Goal: Entertainment & Leisure: Consume media (video, audio)

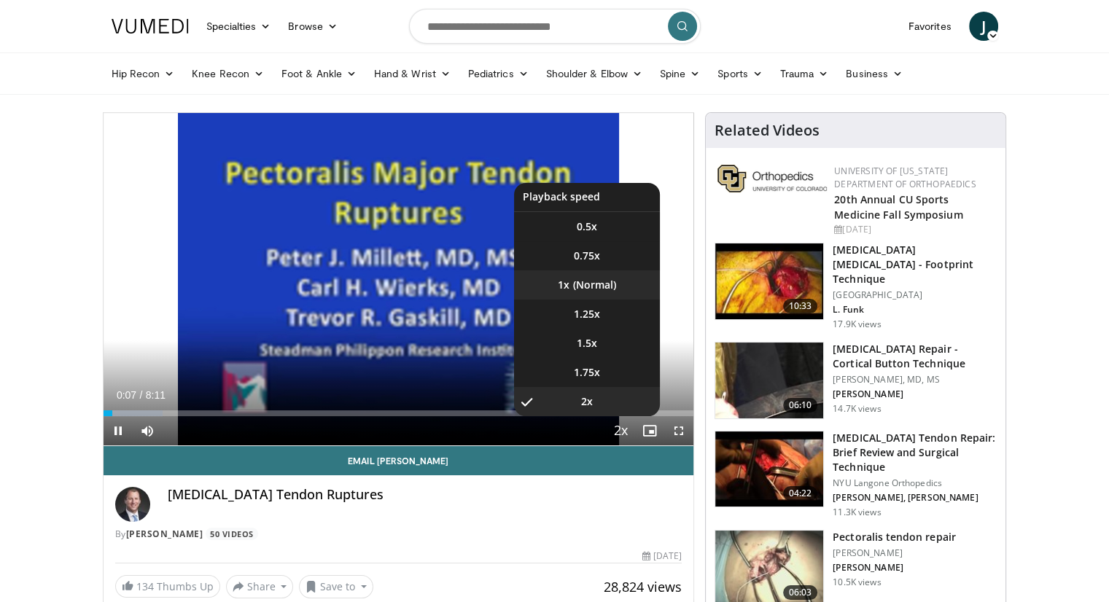
click at [606, 281] on video-js "**********" at bounding box center [399, 279] width 590 height 333
click at [606, 296] on li "1x" at bounding box center [587, 284] width 146 height 29
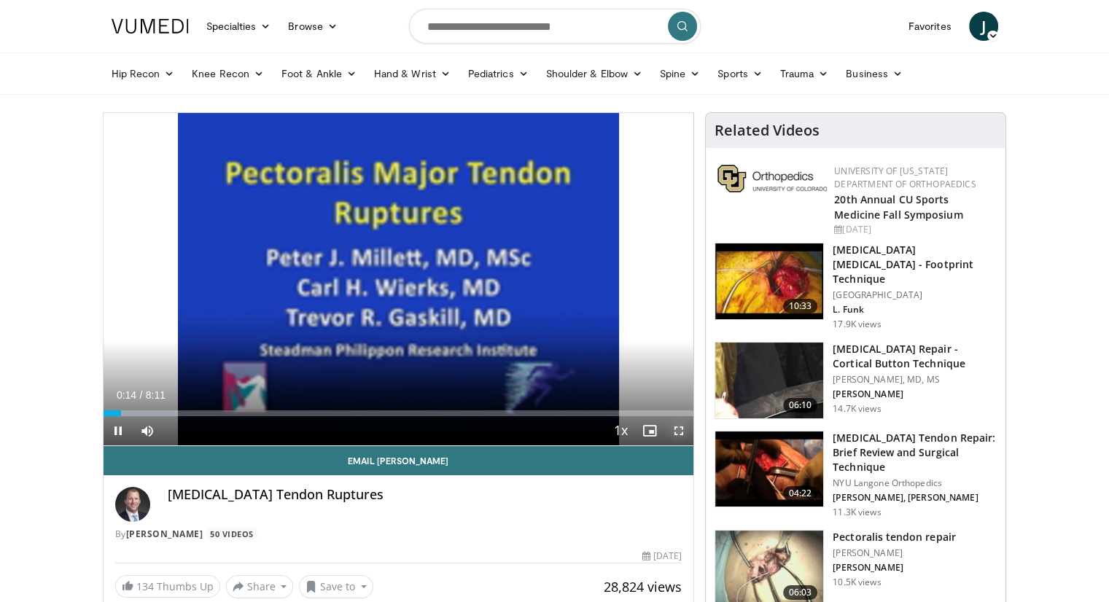
click at [679, 432] on span "Video Player" at bounding box center [678, 430] width 29 height 29
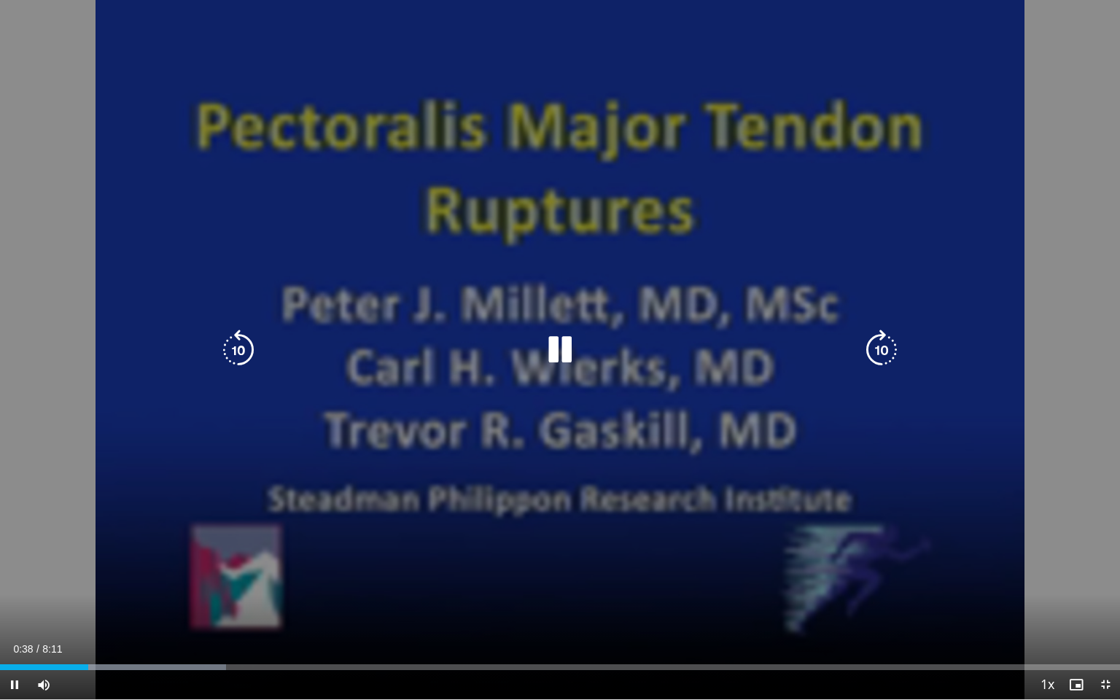
click at [515, 351] on div "Video Player" at bounding box center [560, 349] width 672 height 29
click at [580, 362] on div "Video Player" at bounding box center [560, 349] width 672 height 29
click at [568, 351] on icon "Video Player" at bounding box center [559, 349] width 41 height 41
click at [564, 348] on icon "Video Player" at bounding box center [559, 349] width 41 height 41
click at [243, 356] on icon "Video Player" at bounding box center [238, 349] width 41 height 41
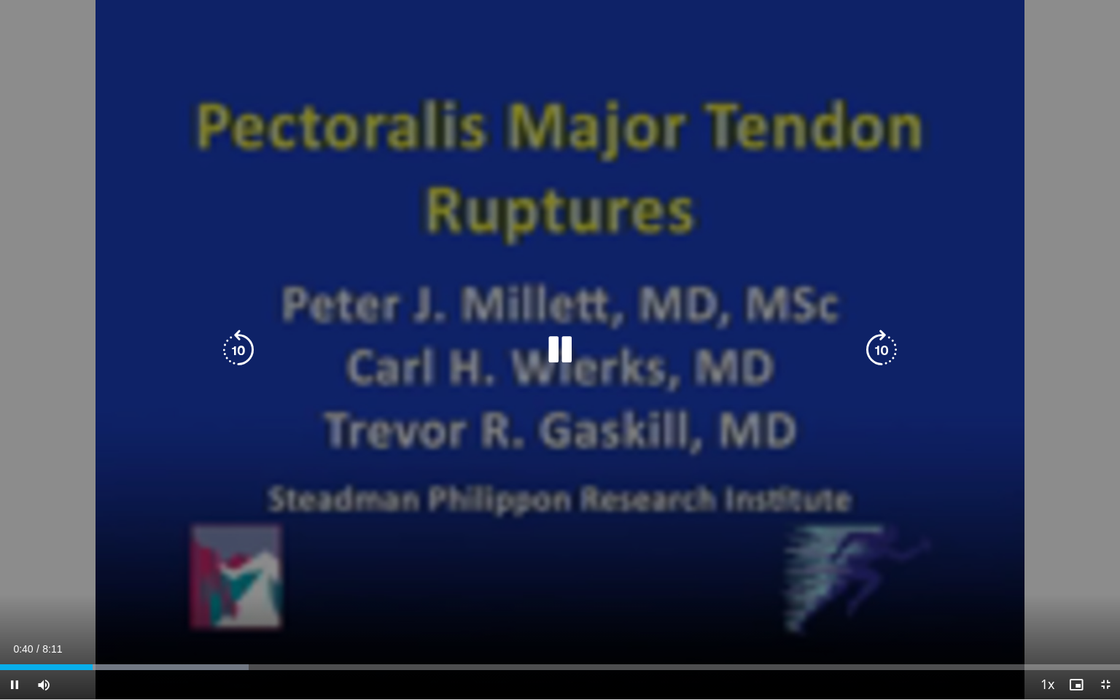
click at [532, 343] on div "Video Player" at bounding box center [560, 349] width 672 height 29
click at [558, 350] on icon "Video Player" at bounding box center [559, 349] width 41 height 41
click at [556, 351] on icon "Video Player" at bounding box center [559, 349] width 41 height 41
click at [787, 300] on div "10 seconds Tap to unmute" at bounding box center [560, 349] width 1120 height 699
click at [563, 341] on icon "Video Player" at bounding box center [559, 349] width 41 height 41
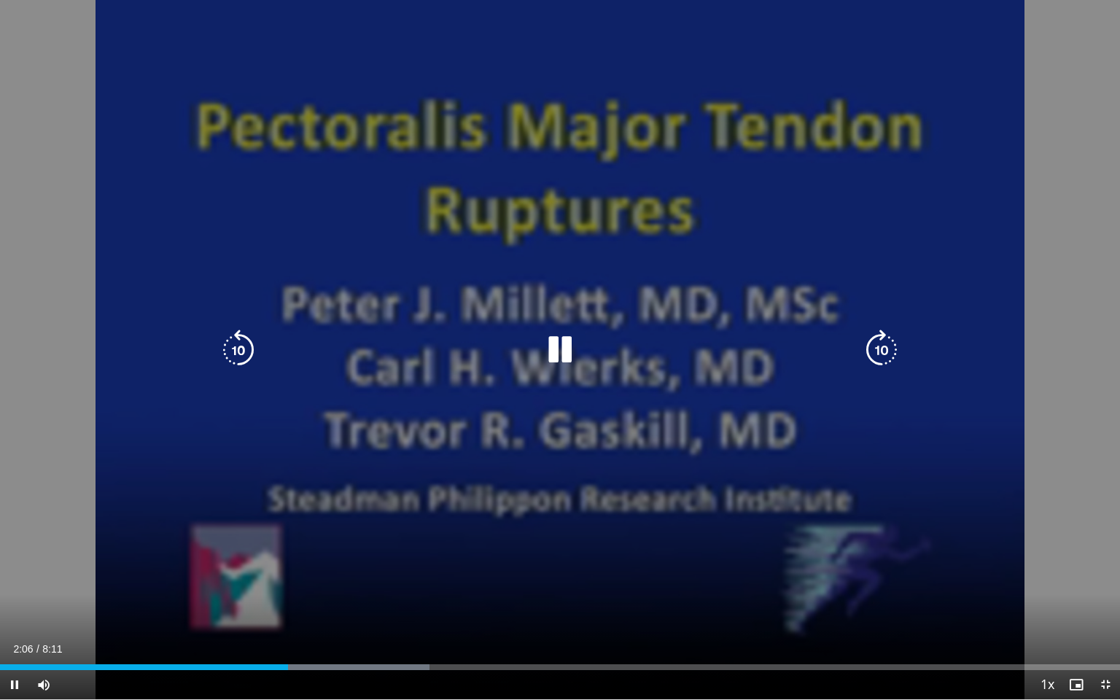
click at [236, 353] on icon "Video Player" at bounding box center [238, 349] width 41 height 41
click at [235, 360] on icon "Video Player" at bounding box center [238, 349] width 41 height 41
click at [235, 340] on icon "Video Player" at bounding box center [238, 349] width 41 height 41
click at [239, 346] on icon "Video Player" at bounding box center [238, 349] width 41 height 41
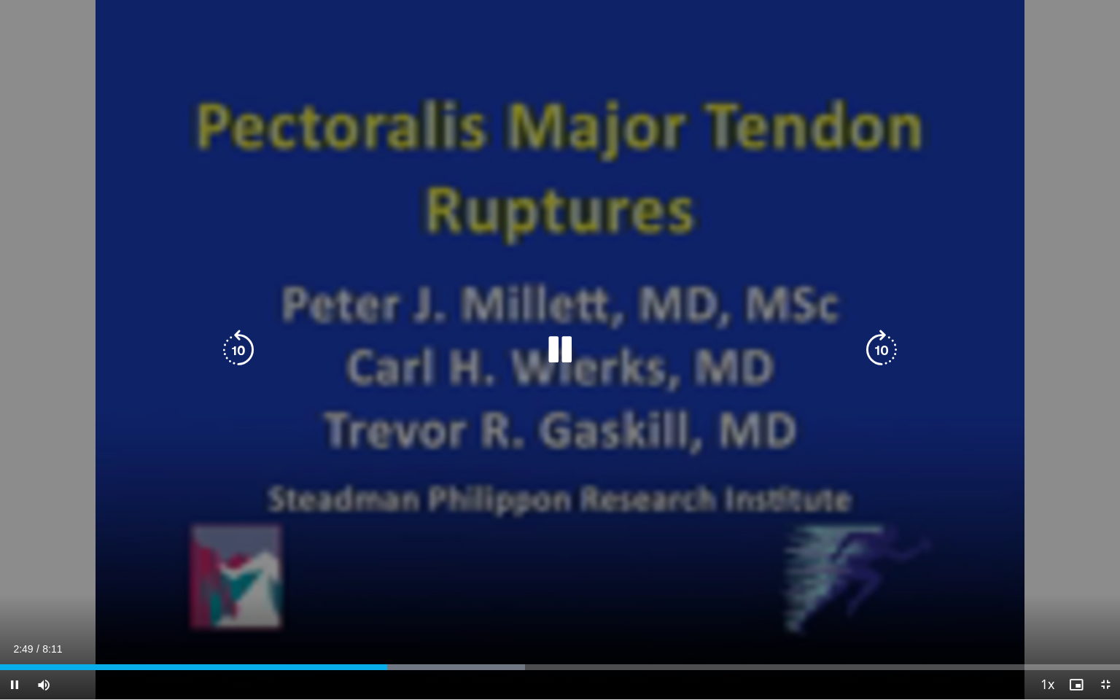
click at [239, 346] on icon "Video Player" at bounding box center [238, 349] width 41 height 41
click at [524, 181] on div "30 seconds Tap to unmute" at bounding box center [560, 349] width 1120 height 699
click at [550, 361] on icon "Video Player" at bounding box center [559, 349] width 41 height 41
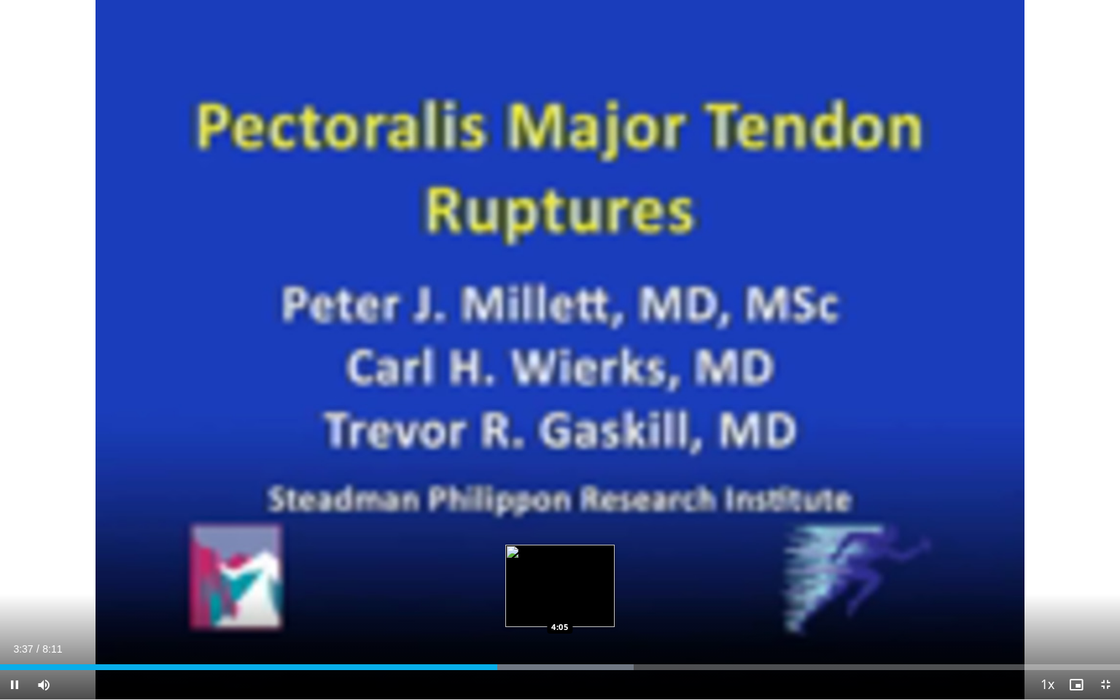
click at [560, 601] on div "Loaded : 56.55% 3:38 4:05" at bounding box center [560, 663] width 1120 height 14
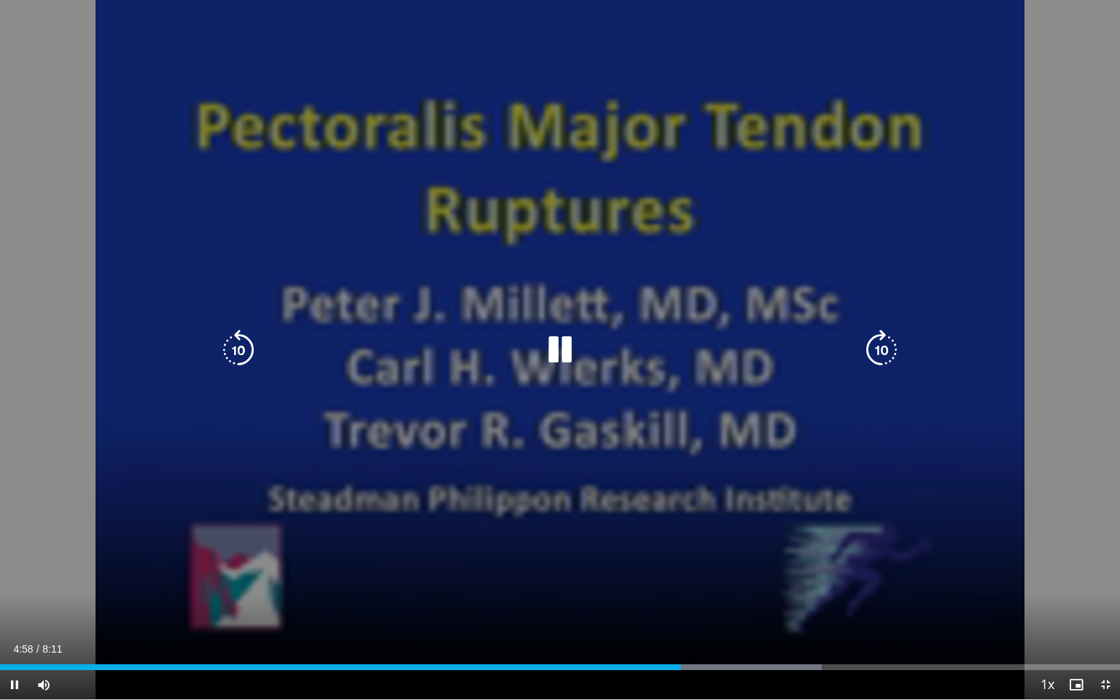
click at [249, 353] on icon "Video Player" at bounding box center [238, 349] width 41 height 41
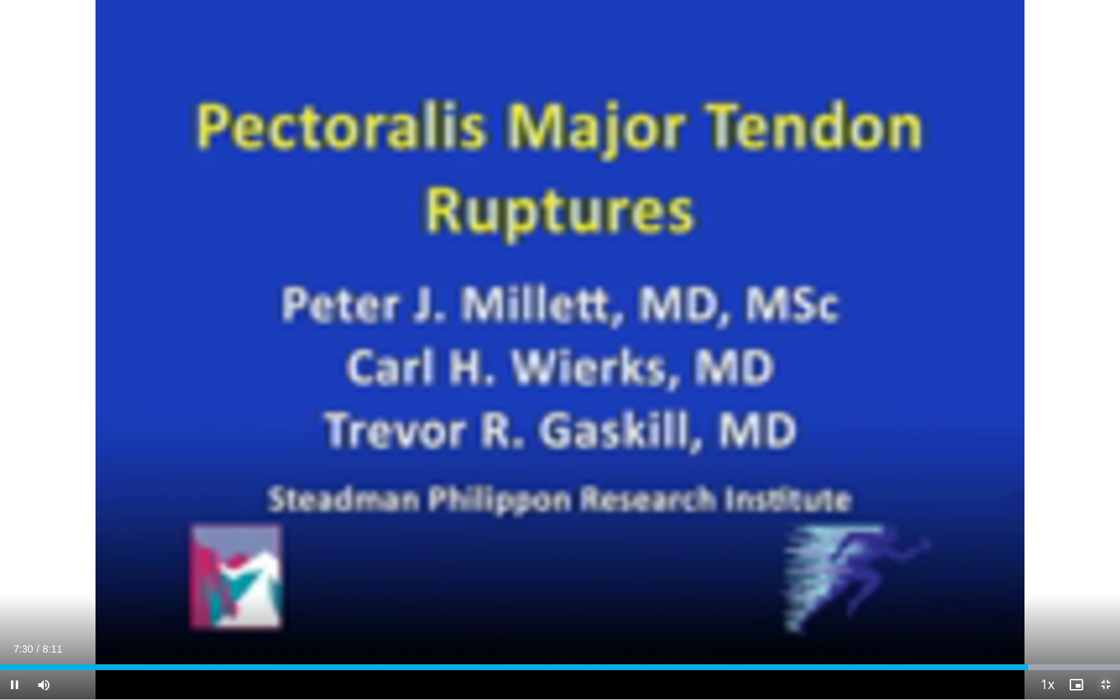
click at [1108, 601] on span "Video Player" at bounding box center [1105, 684] width 29 height 29
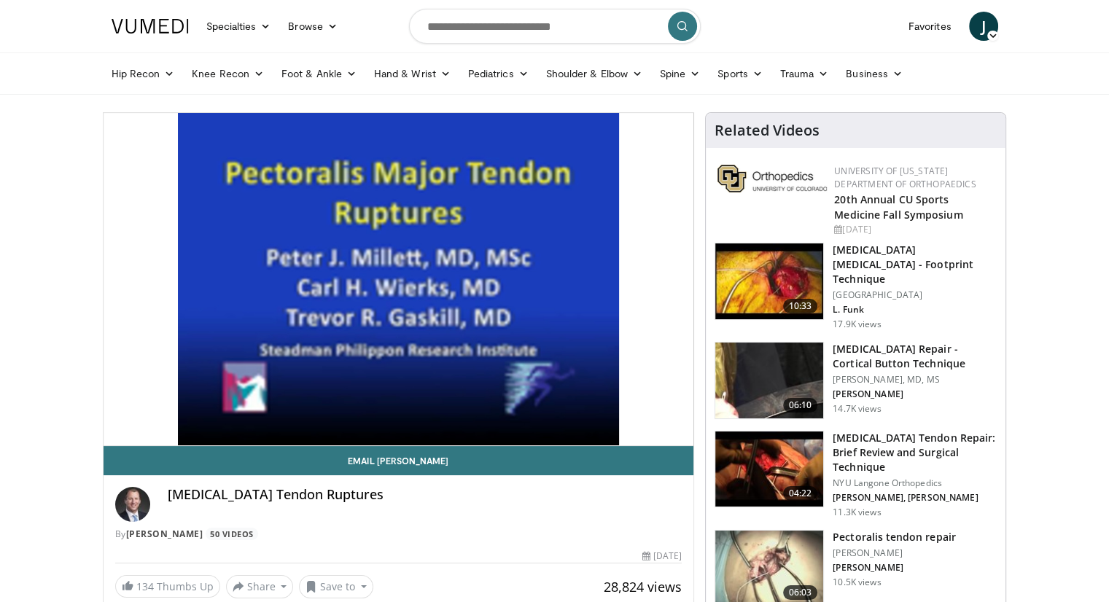
click at [930, 342] on h3 "[MEDICAL_DATA] Repair - Cortical Button Technique" at bounding box center [914, 356] width 164 height 29
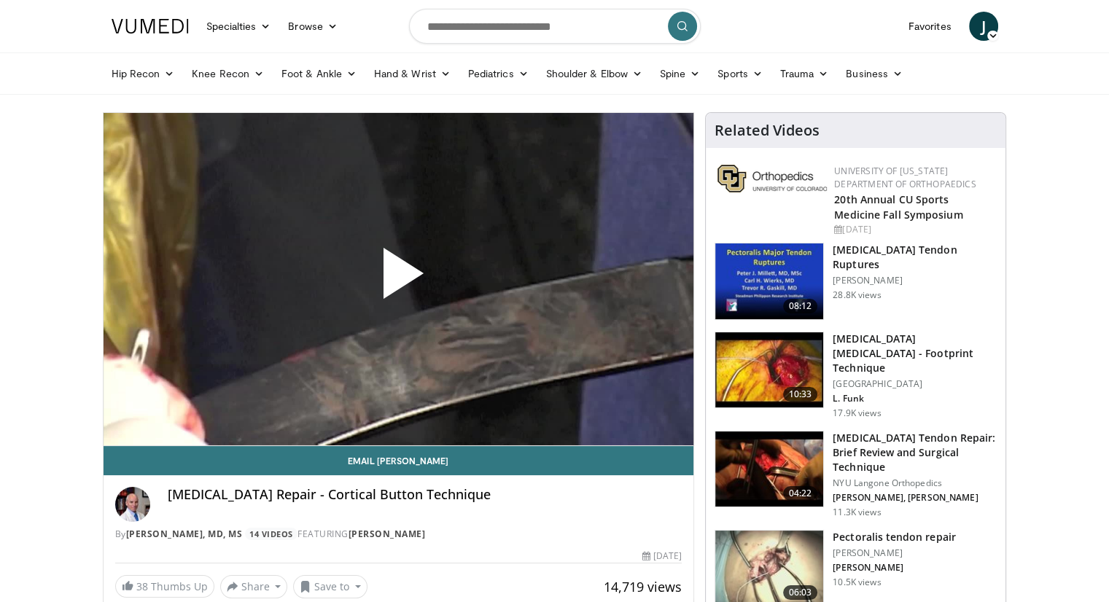
click at [398, 279] on span "Video Player" at bounding box center [398, 279] width 0 height 0
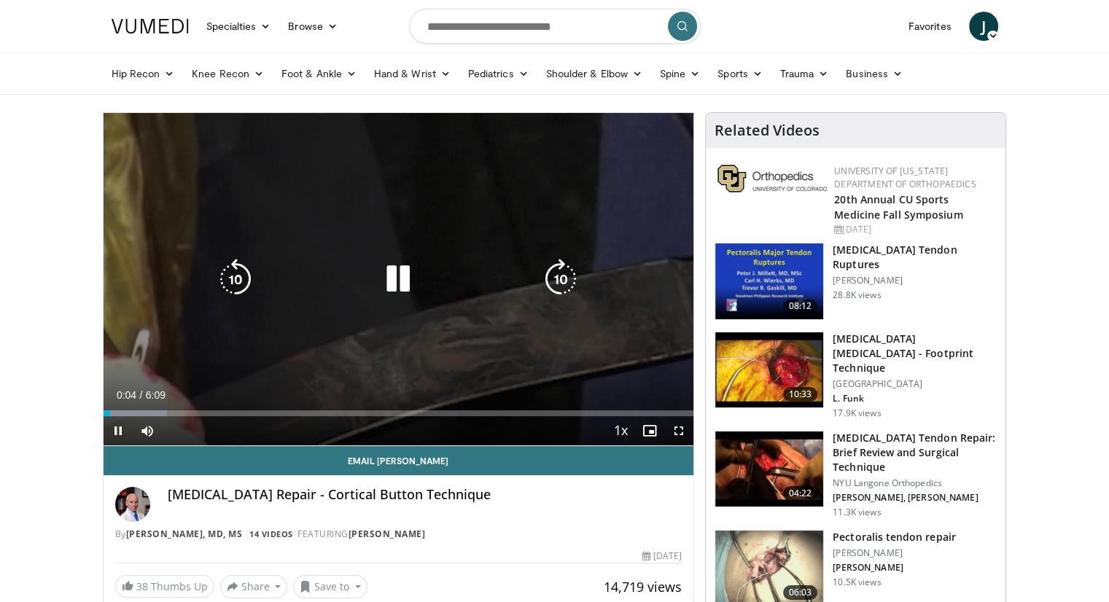
click at [560, 271] on icon "Video Player" at bounding box center [560, 279] width 41 height 41
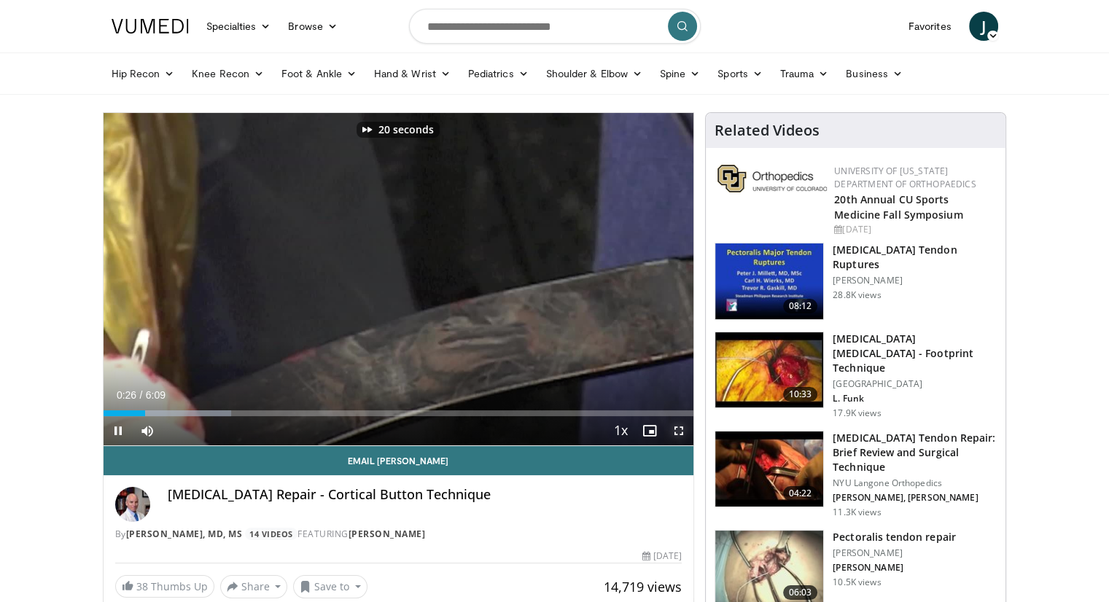
click at [674, 433] on span "Video Player" at bounding box center [678, 430] width 29 height 29
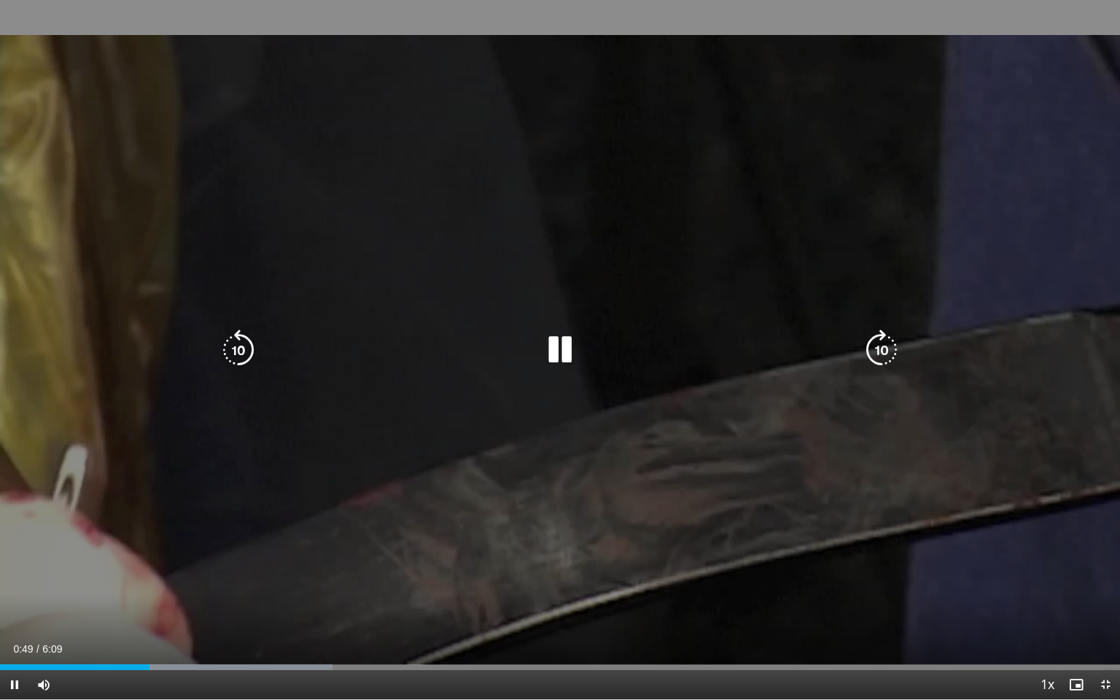
click at [603, 335] on div "Video Player" at bounding box center [560, 349] width 672 height 29
click at [563, 351] on icon "Video Player" at bounding box center [559, 349] width 41 height 41
